Goal: Communication & Community: Connect with others

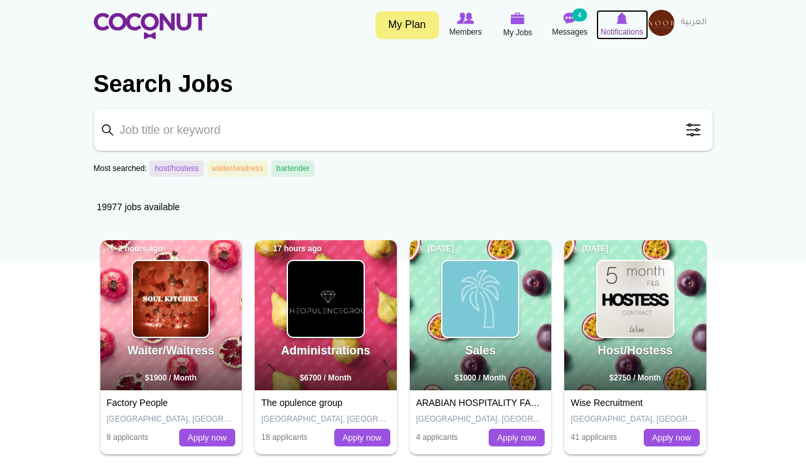
click at [625, 27] on span "Notifications" at bounding box center [622, 31] width 42 height 13
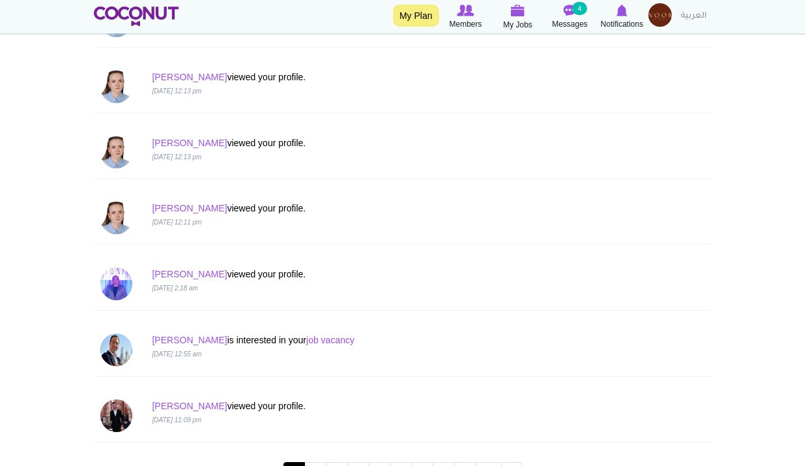
scroll to position [1383, 0]
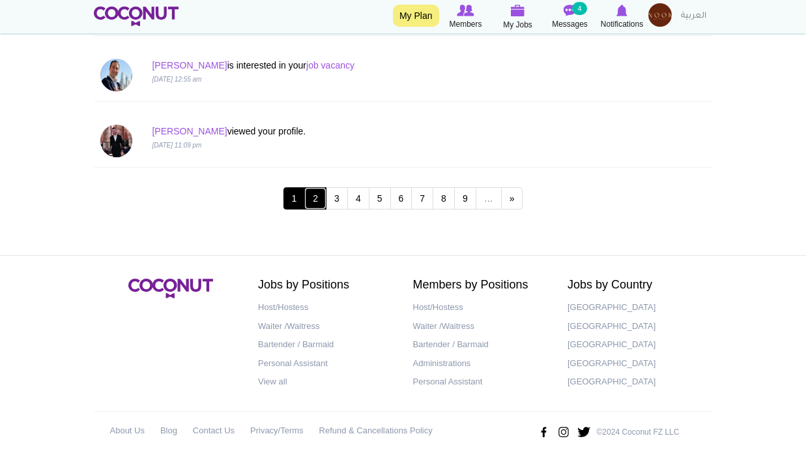
click at [309, 204] on link "2" at bounding box center [315, 198] width 22 height 22
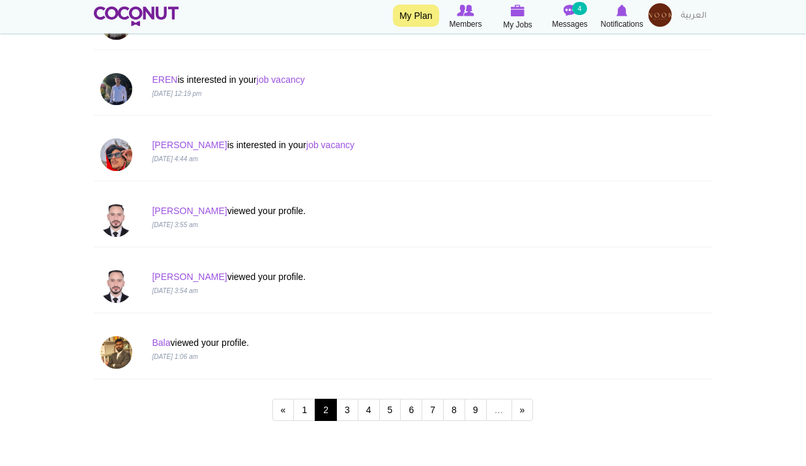
scroll to position [1174, 0]
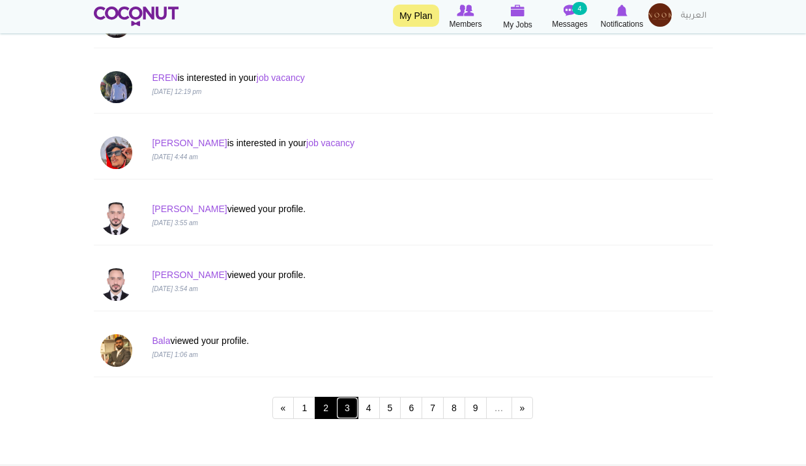
click at [350, 406] on link "3" at bounding box center [347, 407] width 22 height 22
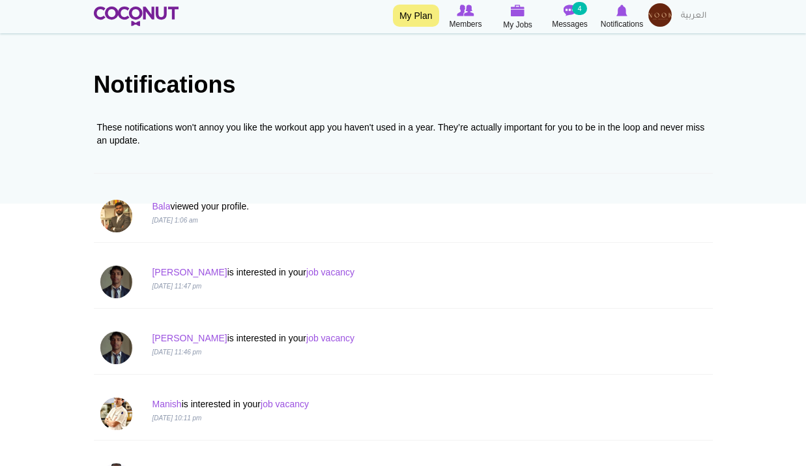
scroll to position [261, 0]
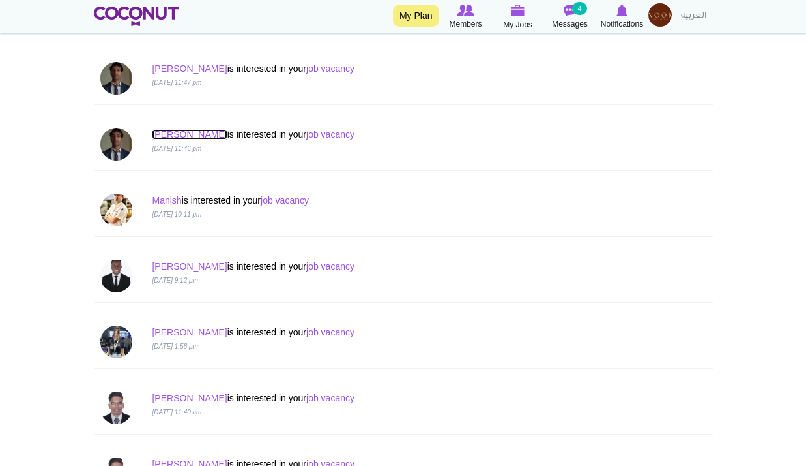
click at [171, 138] on link "Yuvraj" at bounding box center [189, 134] width 75 height 10
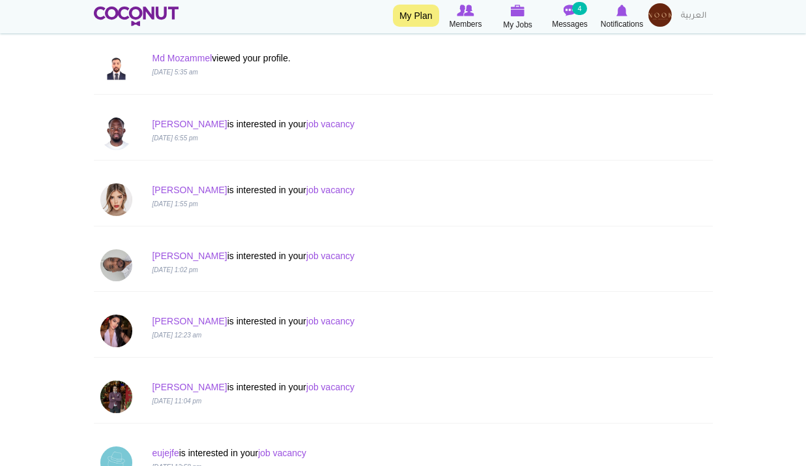
scroll to position [1108, 0]
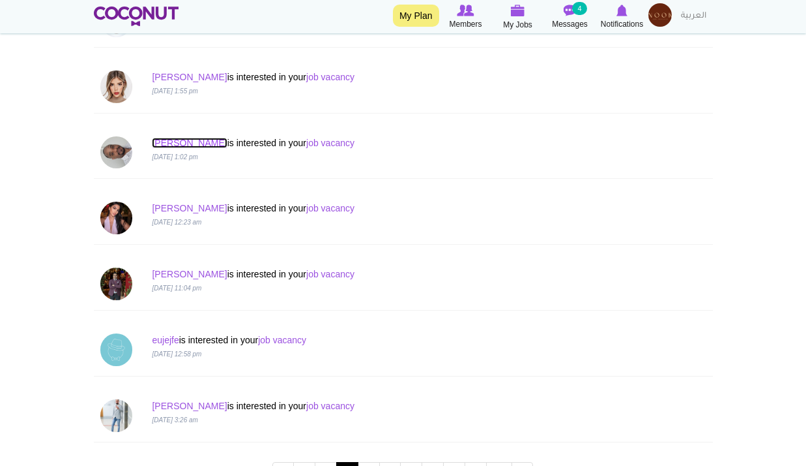
click at [220, 139] on link "George Elvis Nkwi" at bounding box center [189, 143] width 75 height 10
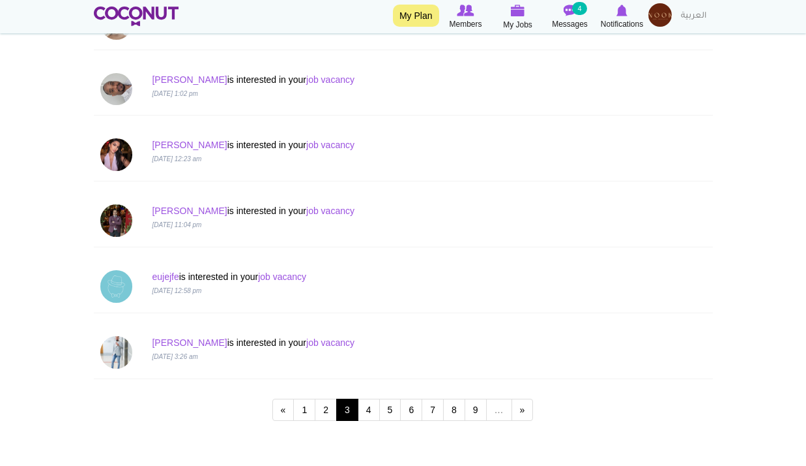
scroll to position [1369, 0]
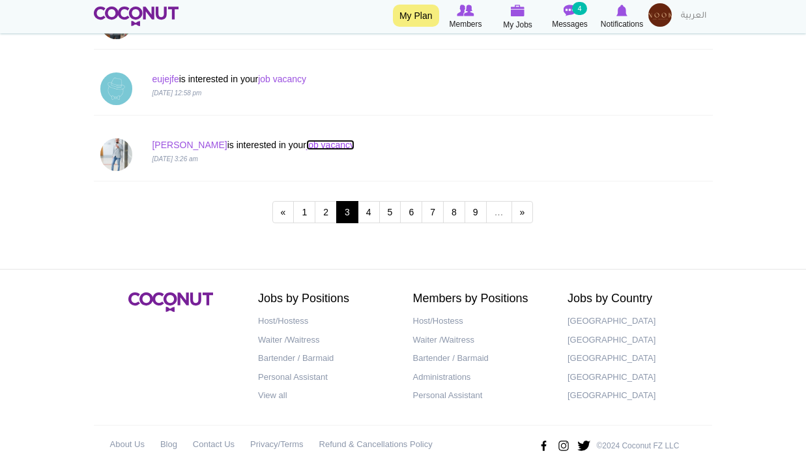
click at [306, 141] on link "job vacancy" at bounding box center [330, 145] width 48 height 10
click at [373, 219] on link "4" at bounding box center [369, 212] width 22 height 22
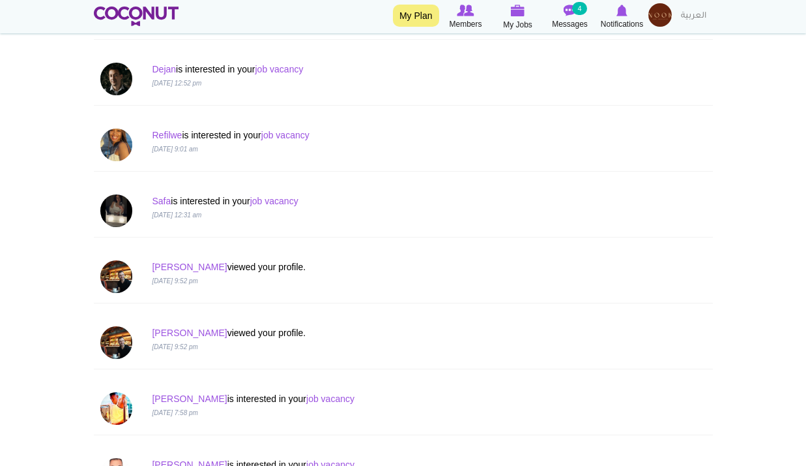
scroll to position [522, 0]
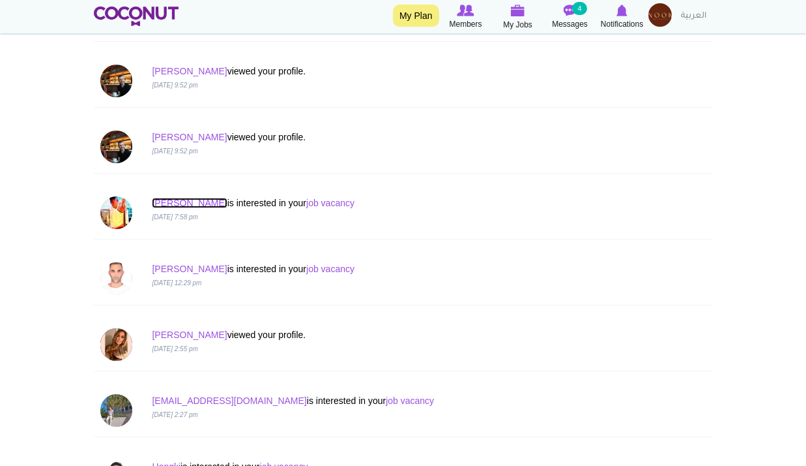
click at [203, 200] on link "Achuo Yannick" at bounding box center [189, 203] width 75 height 10
click at [321, 205] on link "job vacancy" at bounding box center [330, 203] width 48 height 10
click at [193, 198] on link "[PERSON_NAME]" at bounding box center [189, 203] width 75 height 10
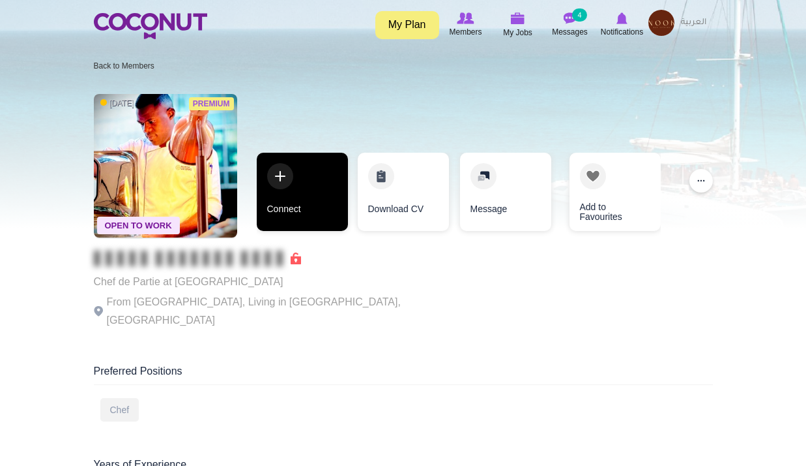
click at [311, 222] on link "Connect" at bounding box center [302, 192] width 91 height 78
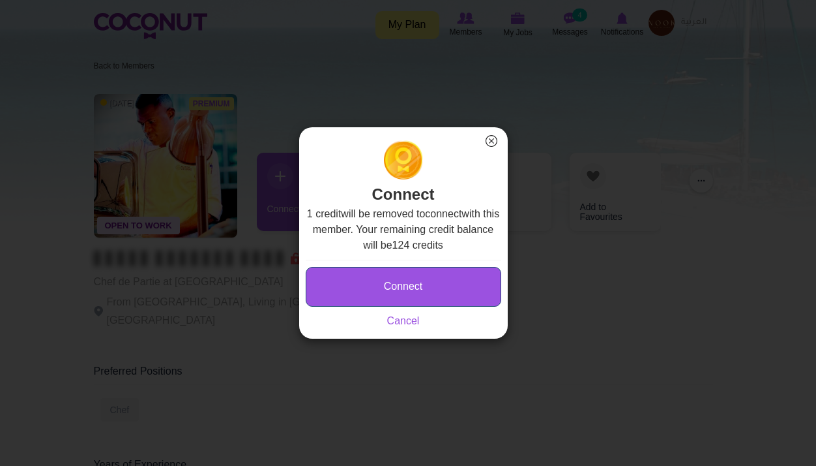
click at [438, 276] on button "Connect" at bounding box center [404, 287] width 196 height 40
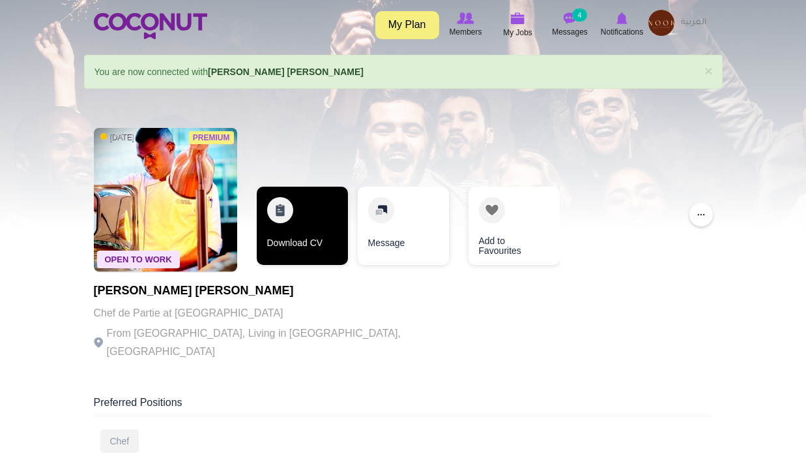
click at [342, 231] on link "Download CV" at bounding box center [302, 225] width 91 height 78
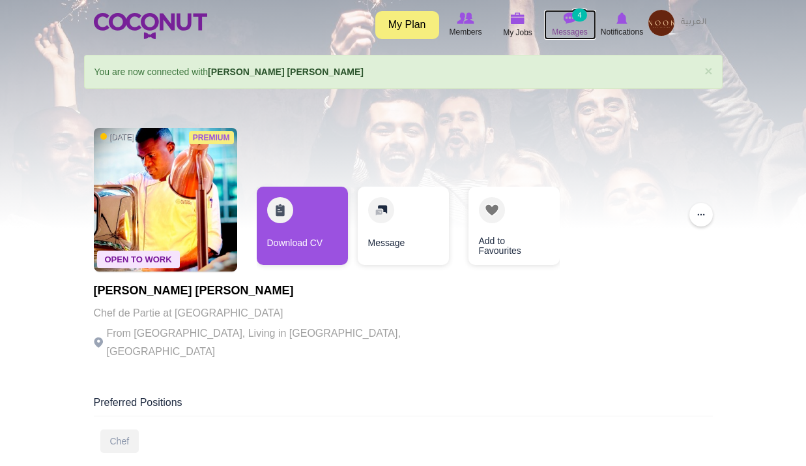
click at [572, 30] on span "Messages" at bounding box center [570, 31] width 36 height 13
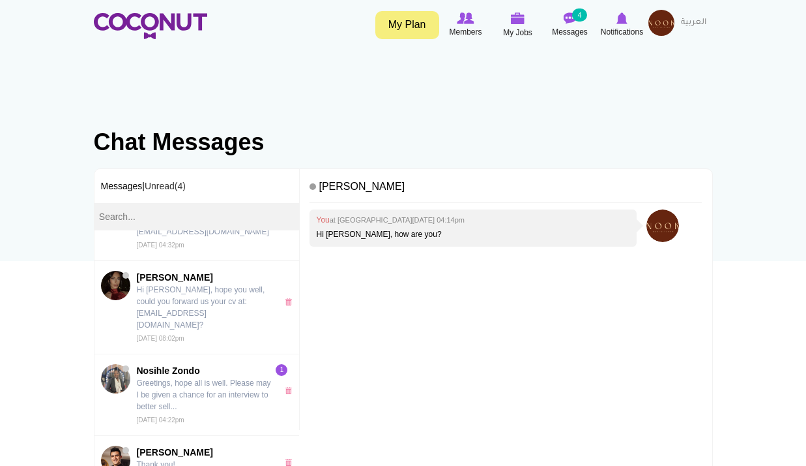
scroll to position [1210, 0]
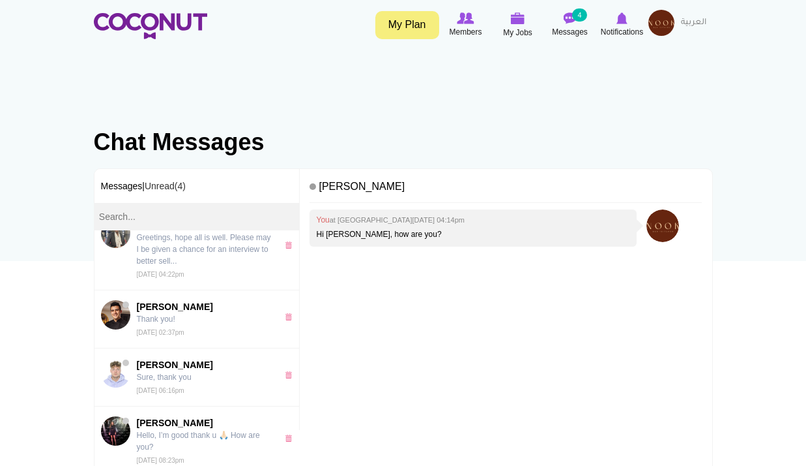
click at [656, 21] on img at bounding box center [662, 23] width 26 height 26
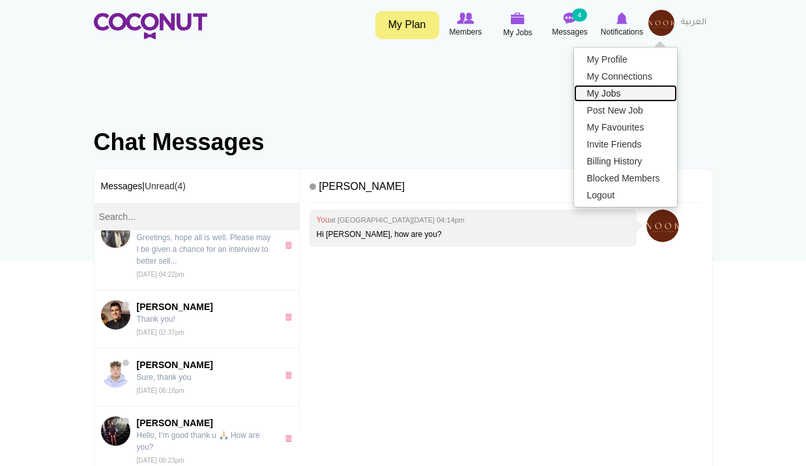
click at [615, 95] on link "My Jobs" at bounding box center [625, 93] width 103 height 17
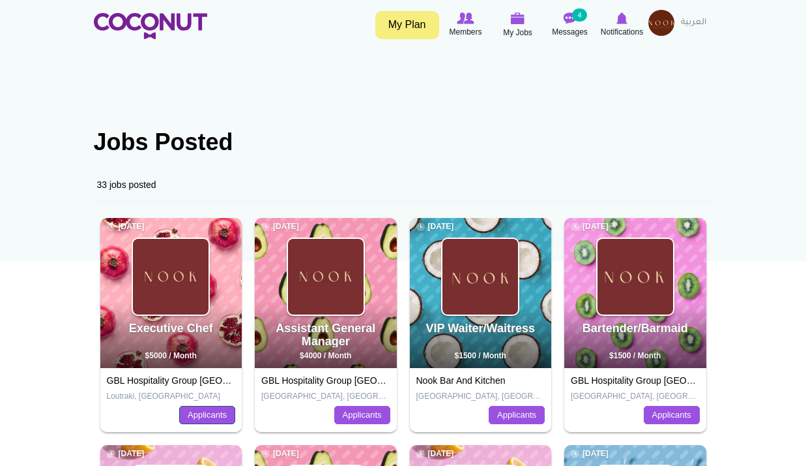
click at [224, 410] on link "Applicants" at bounding box center [207, 415] width 56 height 18
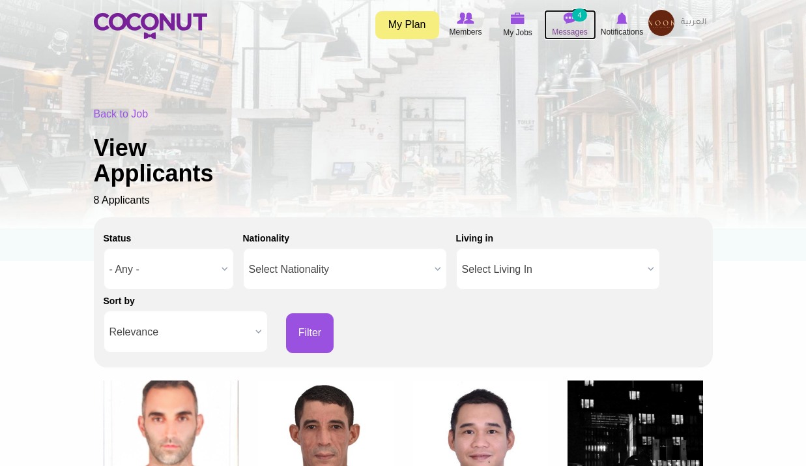
click at [582, 15] on small "4" at bounding box center [579, 14] width 14 height 13
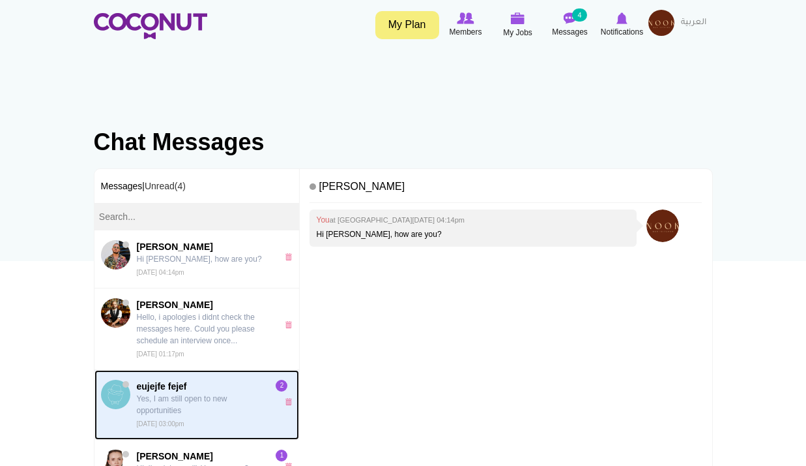
click at [214, 389] on span "eujejfe fejef" at bounding box center [204, 385] width 134 height 13
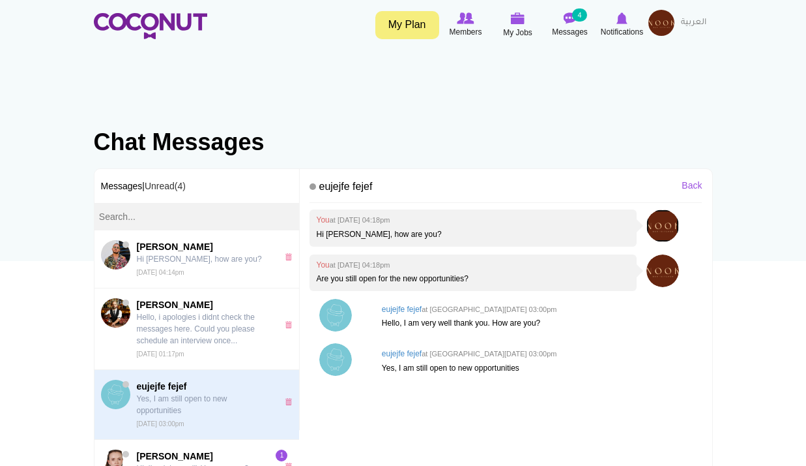
click at [653, 224] on img at bounding box center [663, 225] width 33 height 33
click at [312, 185] on h4 "eujejfe fejef" at bounding box center [506, 189] width 392 height 28
click at [328, 187] on h4 "eujejfe fejef" at bounding box center [506, 189] width 392 height 28
click at [333, 188] on h4 "eujejfe fejef" at bounding box center [506, 189] width 392 height 28
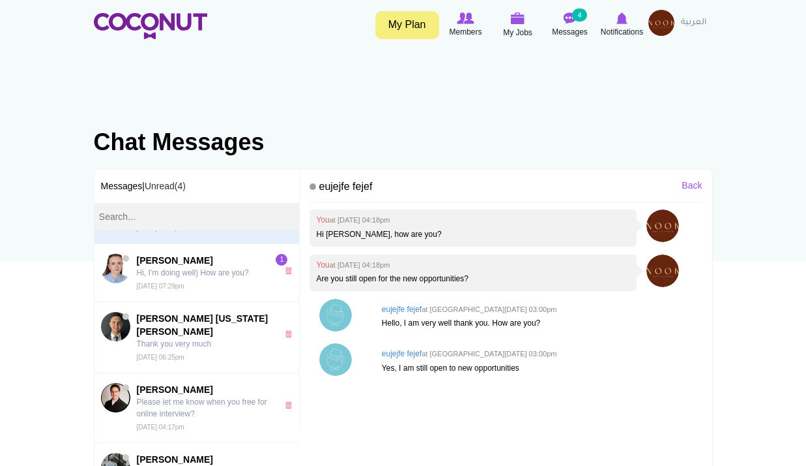
scroll to position [522, 0]
